Goal: Book appointment/travel/reservation

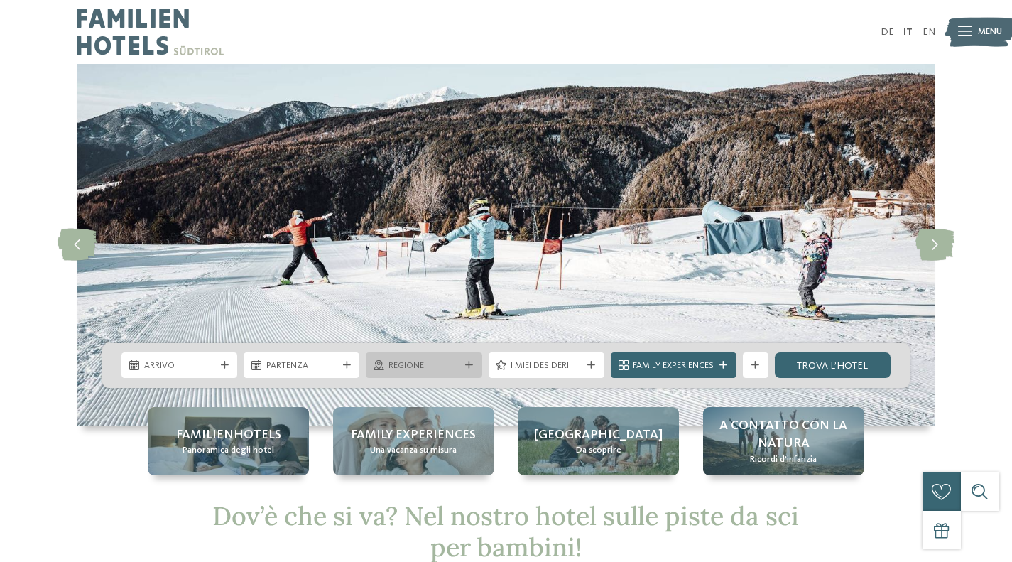
click at [423, 362] on span "Regione" at bounding box center [424, 366] width 71 height 13
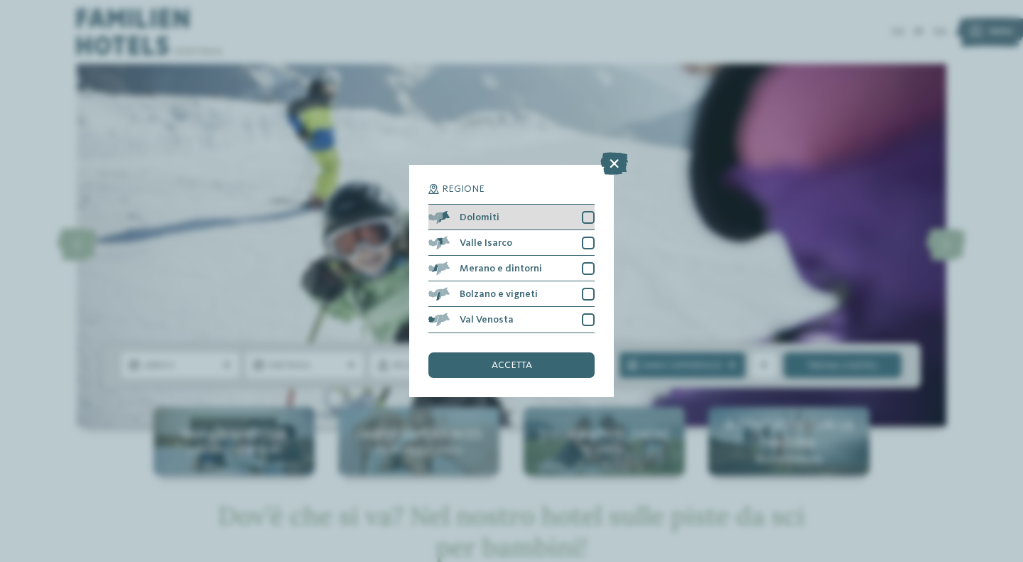
click at [590, 217] on div at bounding box center [588, 217] width 13 height 13
click at [529, 355] on div "accetta" at bounding box center [511, 365] width 166 height 26
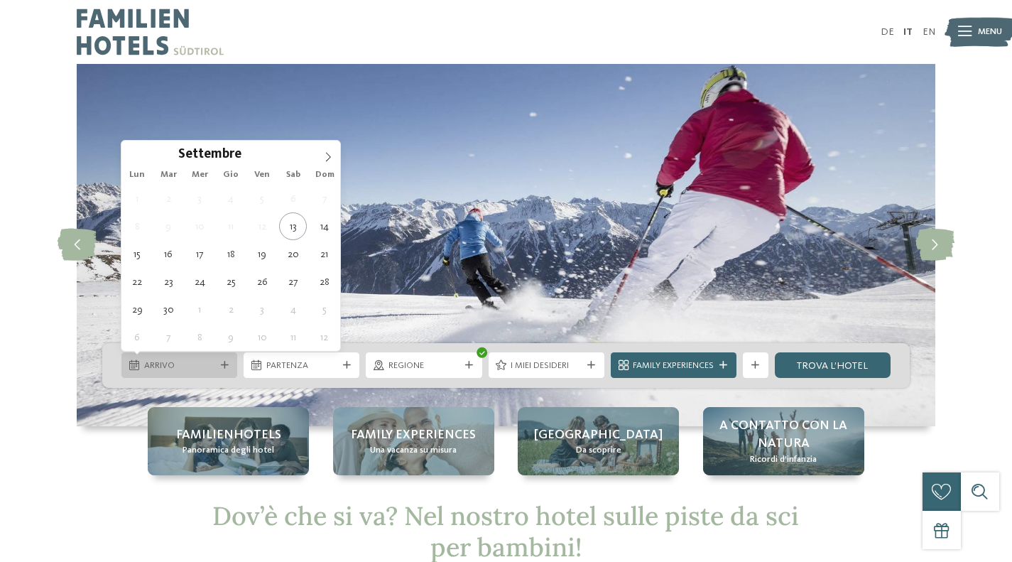
click at [190, 364] on span "Arrivo" at bounding box center [179, 366] width 71 height 13
click at [332, 152] on icon at bounding box center [328, 157] width 10 height 10
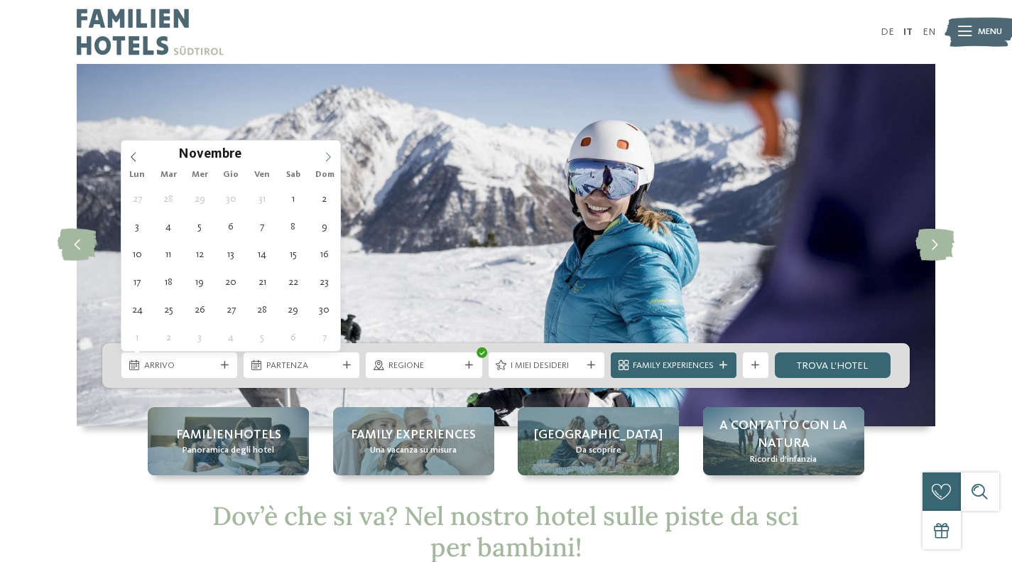
click at [320, 157] on span at bounding box center [328, 153] width 24 height 24
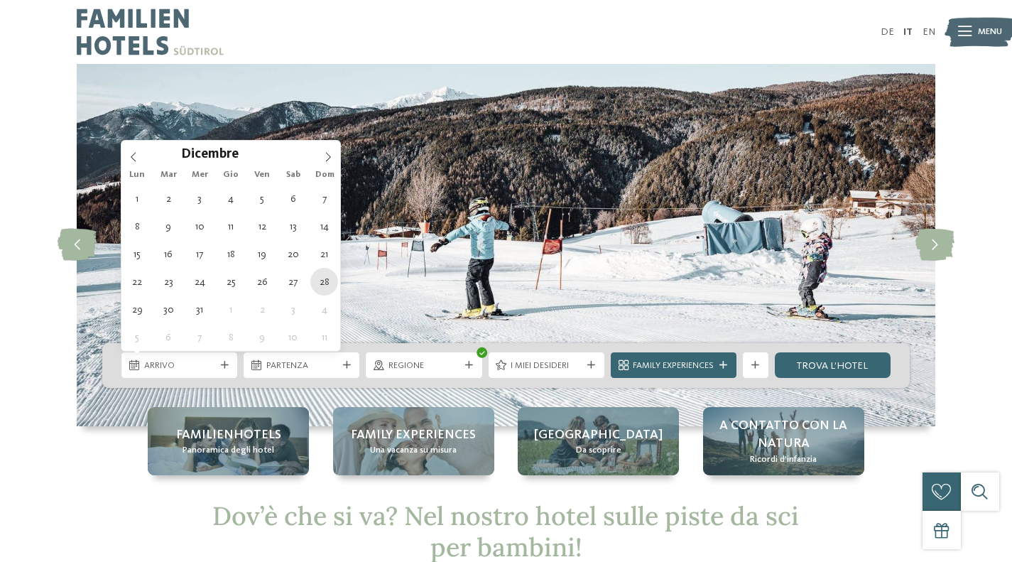
type div "[DATE]"
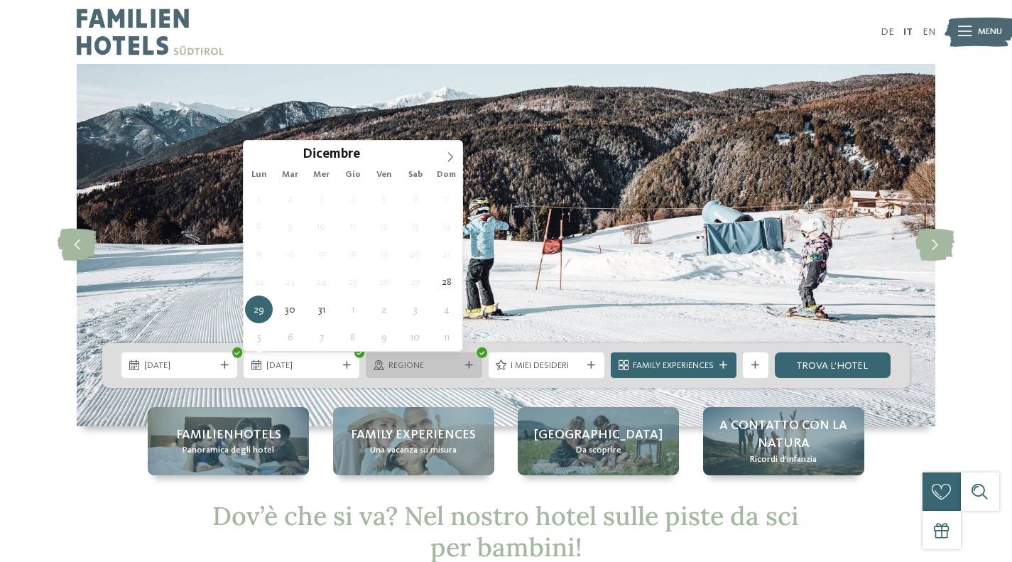
click at [467, 368] on icon at bounding box center [469, 366] width 8 height 8
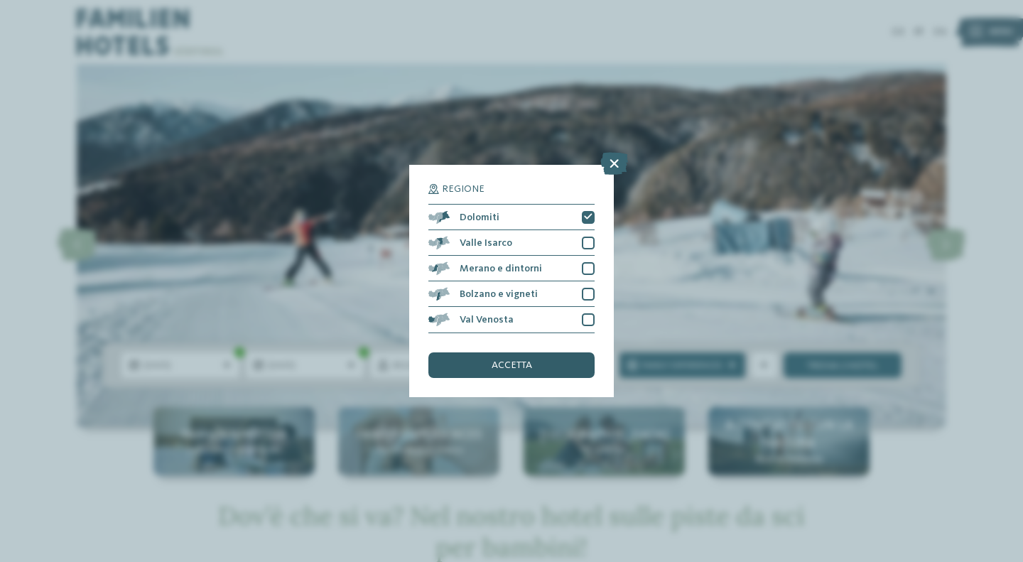
click at [475, 369] on div "accetta" at bounding box center [511, 365] width 166 height 26
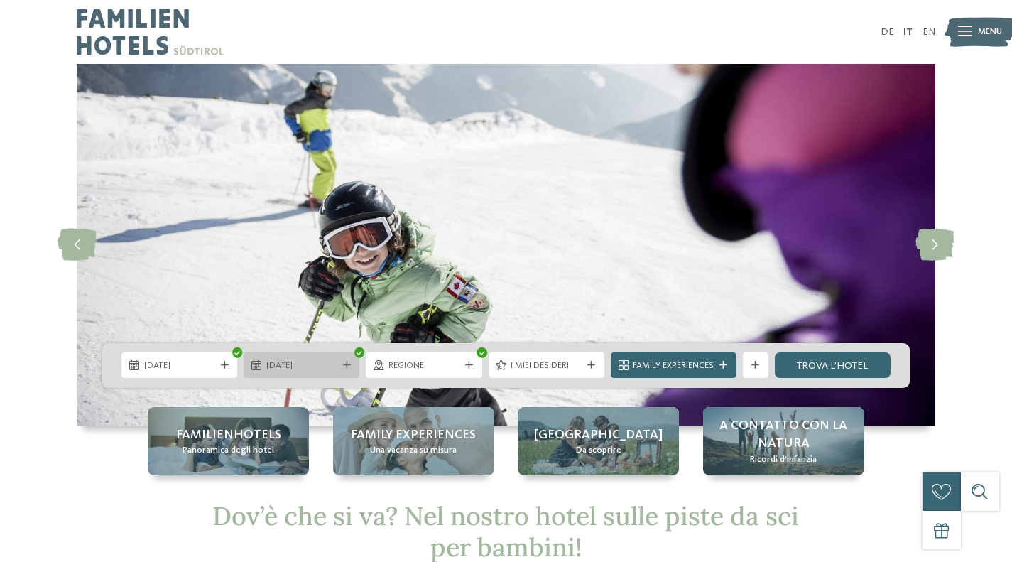
click at [311, 360] on span "[DATE]" at bounding box center [301, 366] width 71 height 13
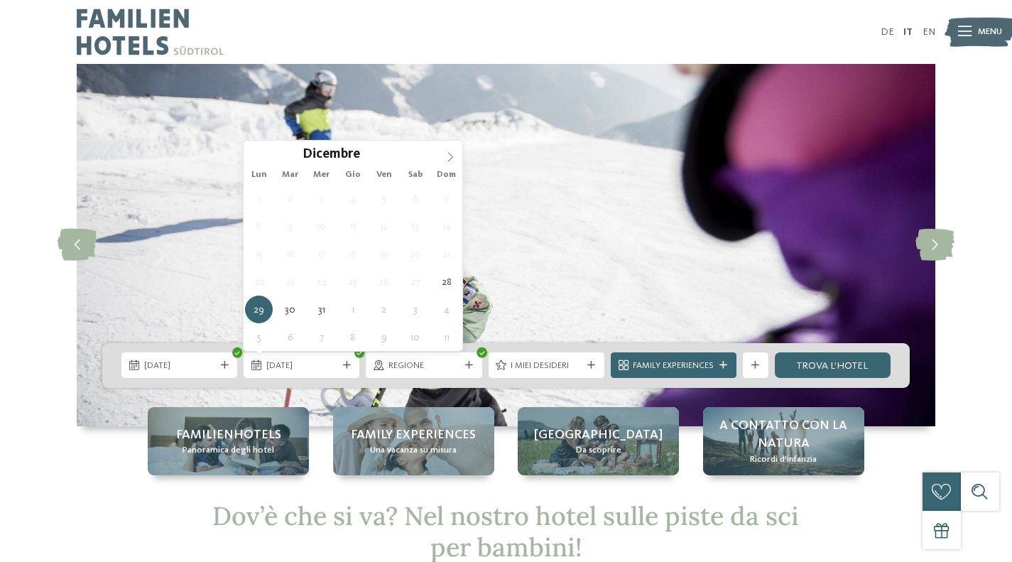
type input "****"
click at [445, 156] on icon at bounding box center [450, 157] width 10 height 10
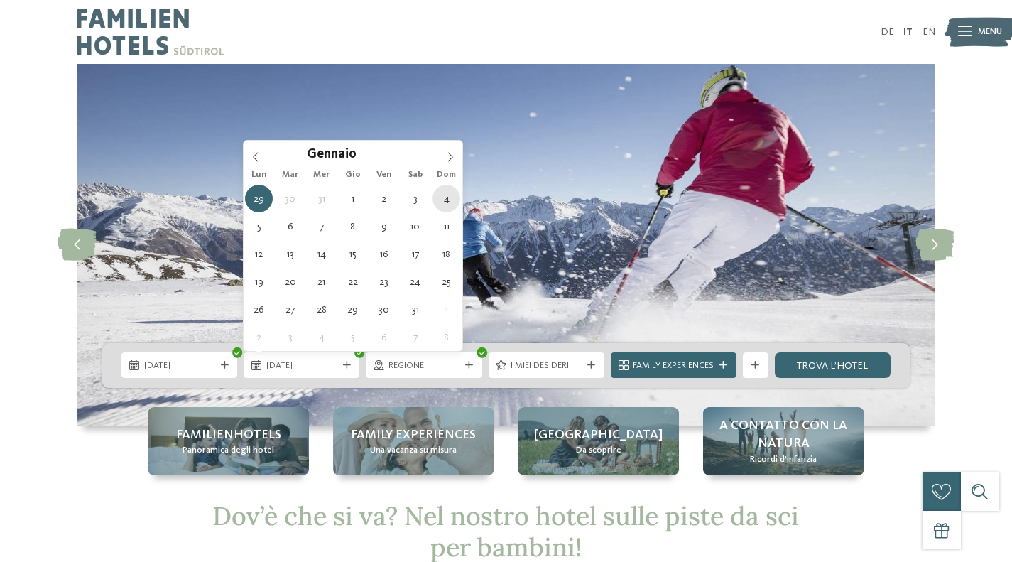
type div "[DATE]"
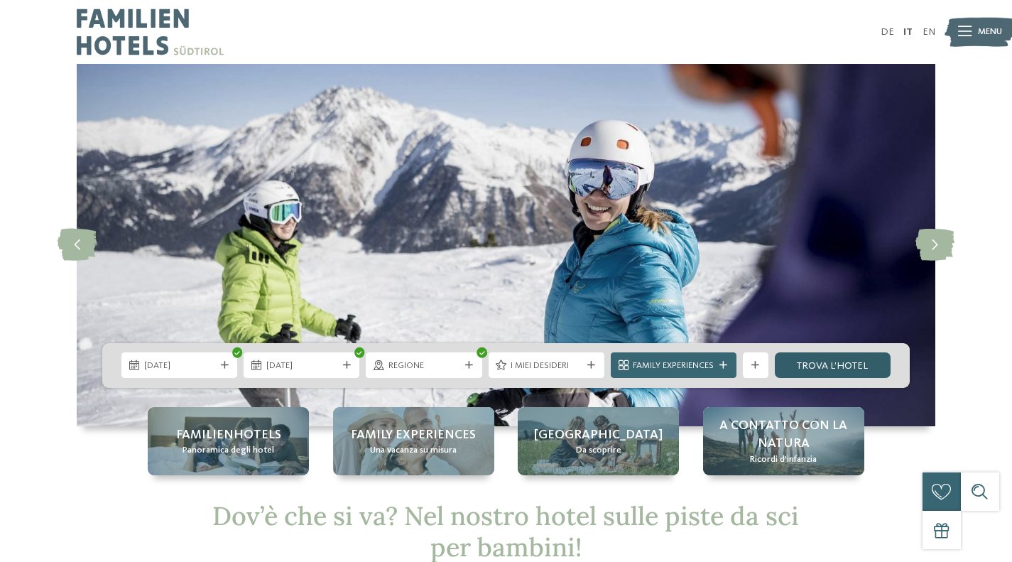
click at [819, 361] on link "trova l’hotel" at bounding box center [833, 365] width 116 height 26
